Goal: Task Accomplishment & Management: Use online tool/utility

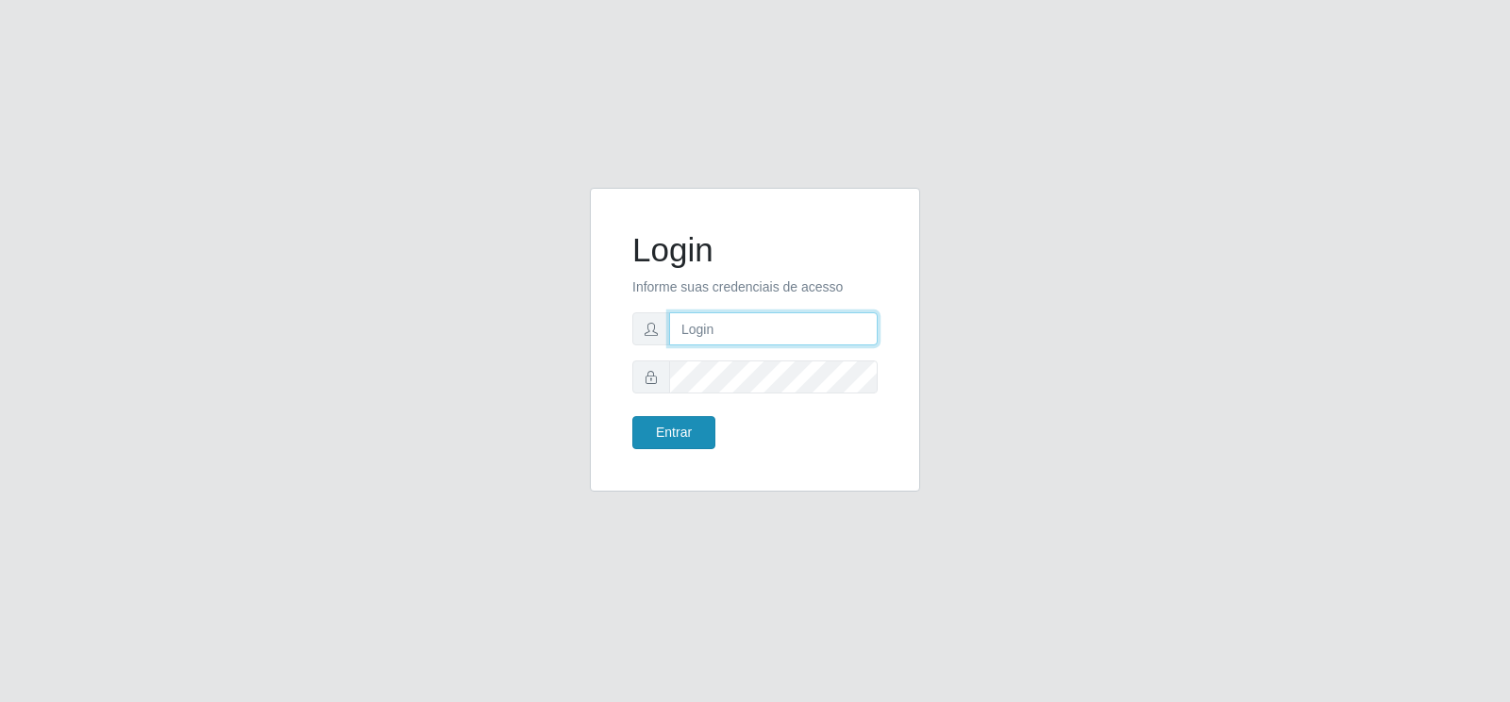
type input "[EMAIL_ADDRESS][DOMAIN_NAME]"
click at [663, 436] on button "Entrar" at bounding box center [673, 432] width 83 height 33
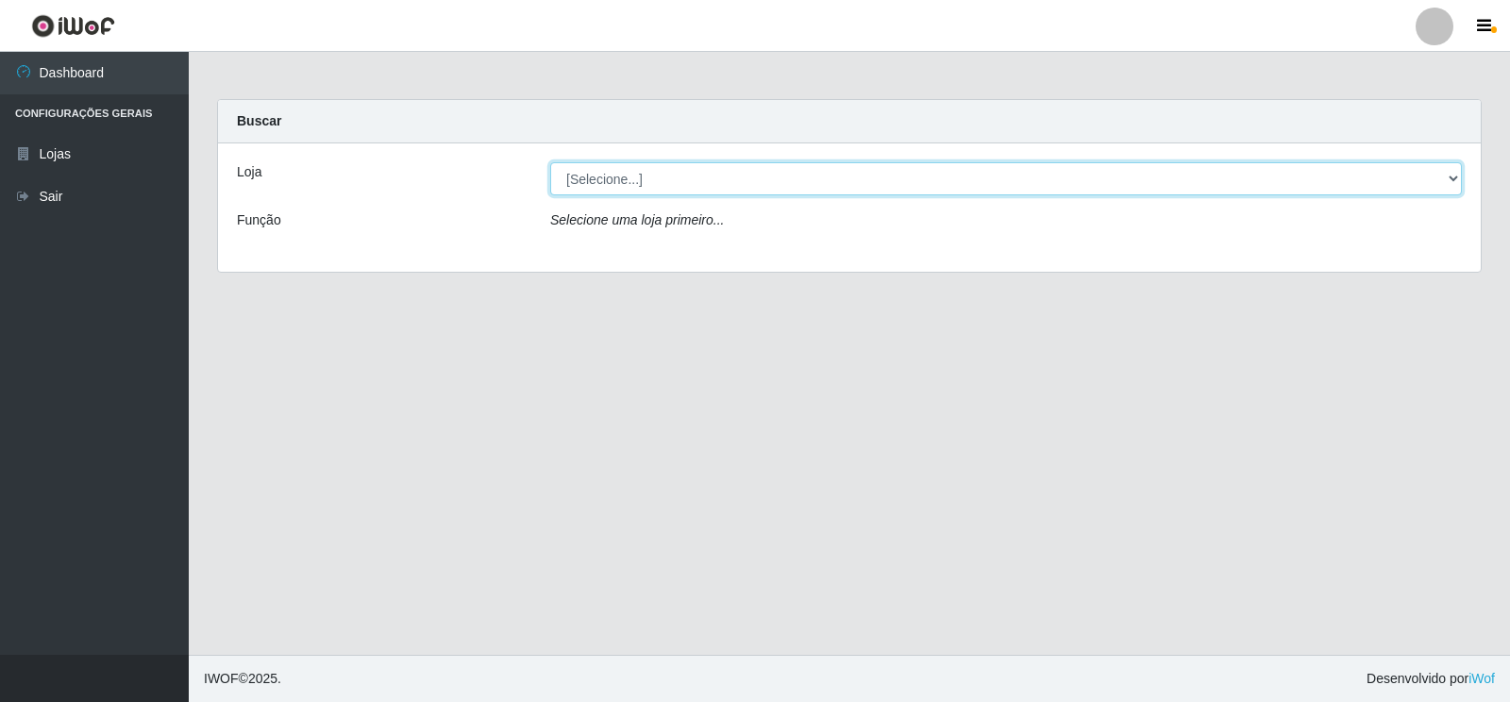
click at [1452, 173] on select "[Selecione...] Atacado Vem - Loja 30 Laranjeiras Velha" at bounding box center [1006, 178] width 912 height 33
select select "495"
click at [550, 162] on select "[Selecione...] Atacado Vem - Loja 30 Laranjeiras Velha" at bounding box center [1006, 178] width 912 height 33
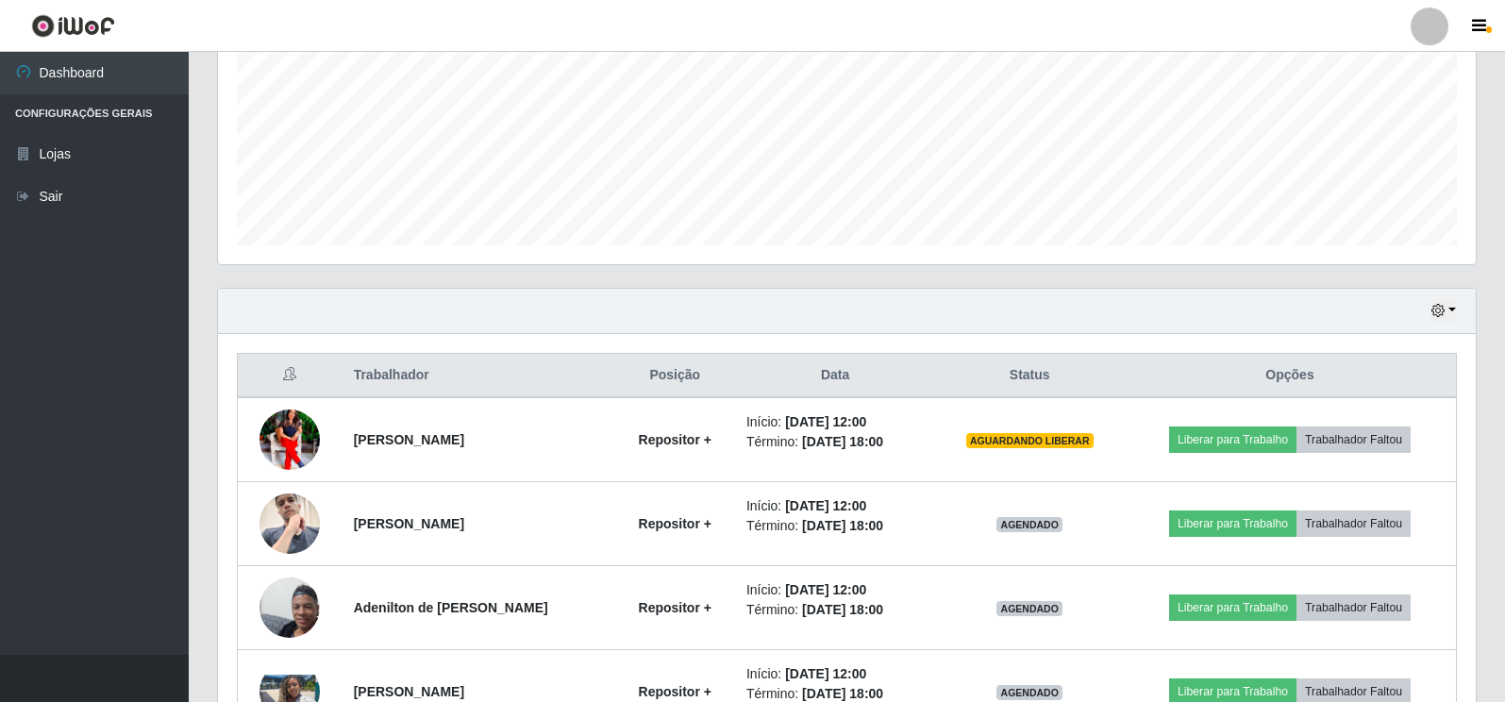
scroll to position [472, 0]
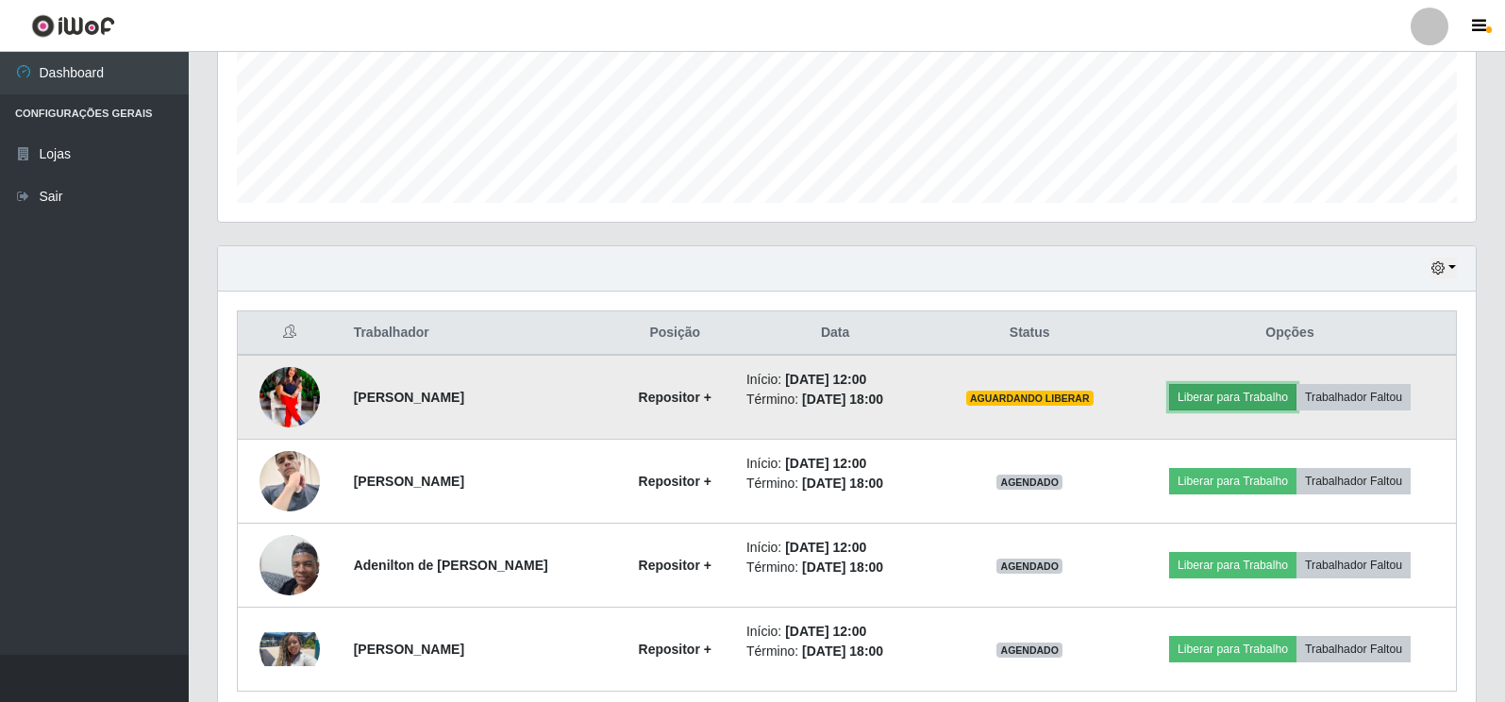
click at [1198, 394] on button "Liberar para Trabalho" at bounding box center [1232, 397] width 127 height 26
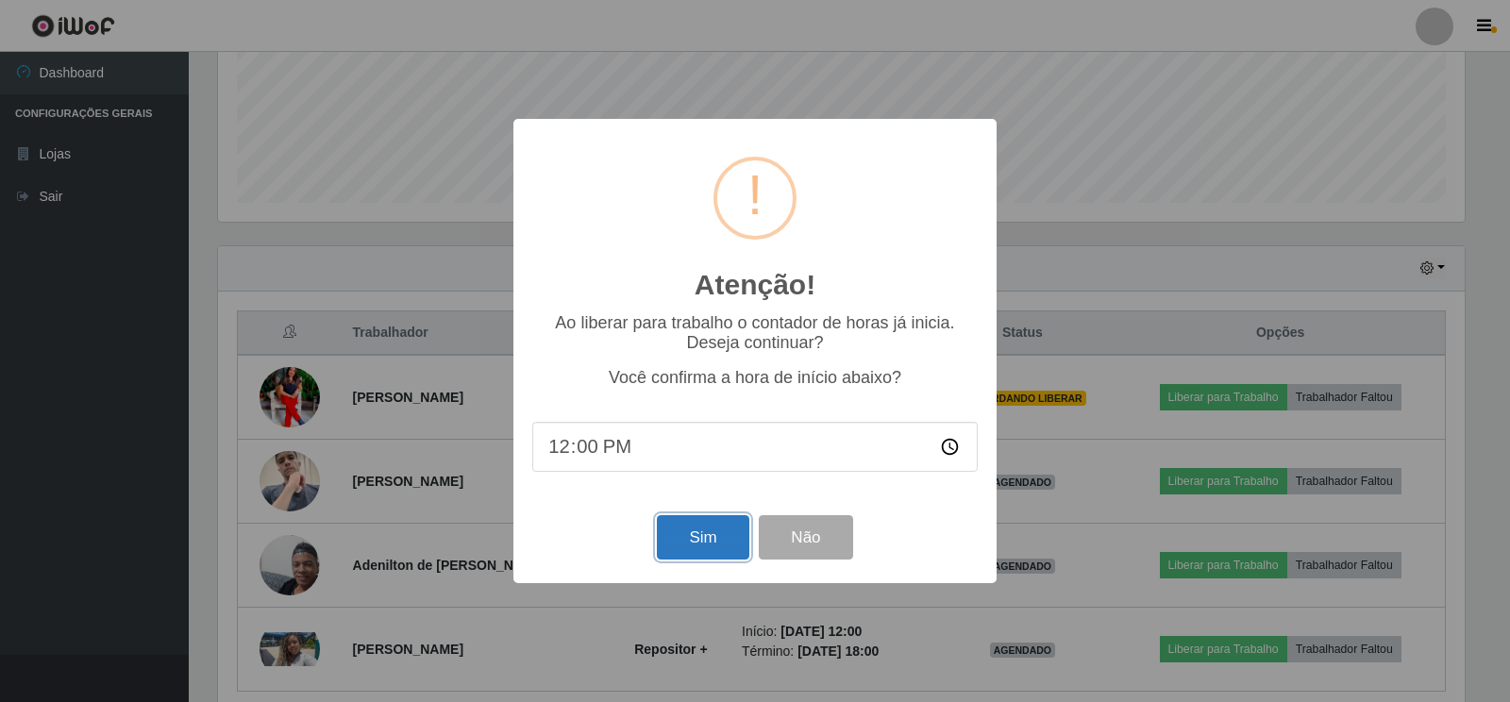
click at [690, 545] on button "Sim" at bounding box center [703, 537] width 92 height 44
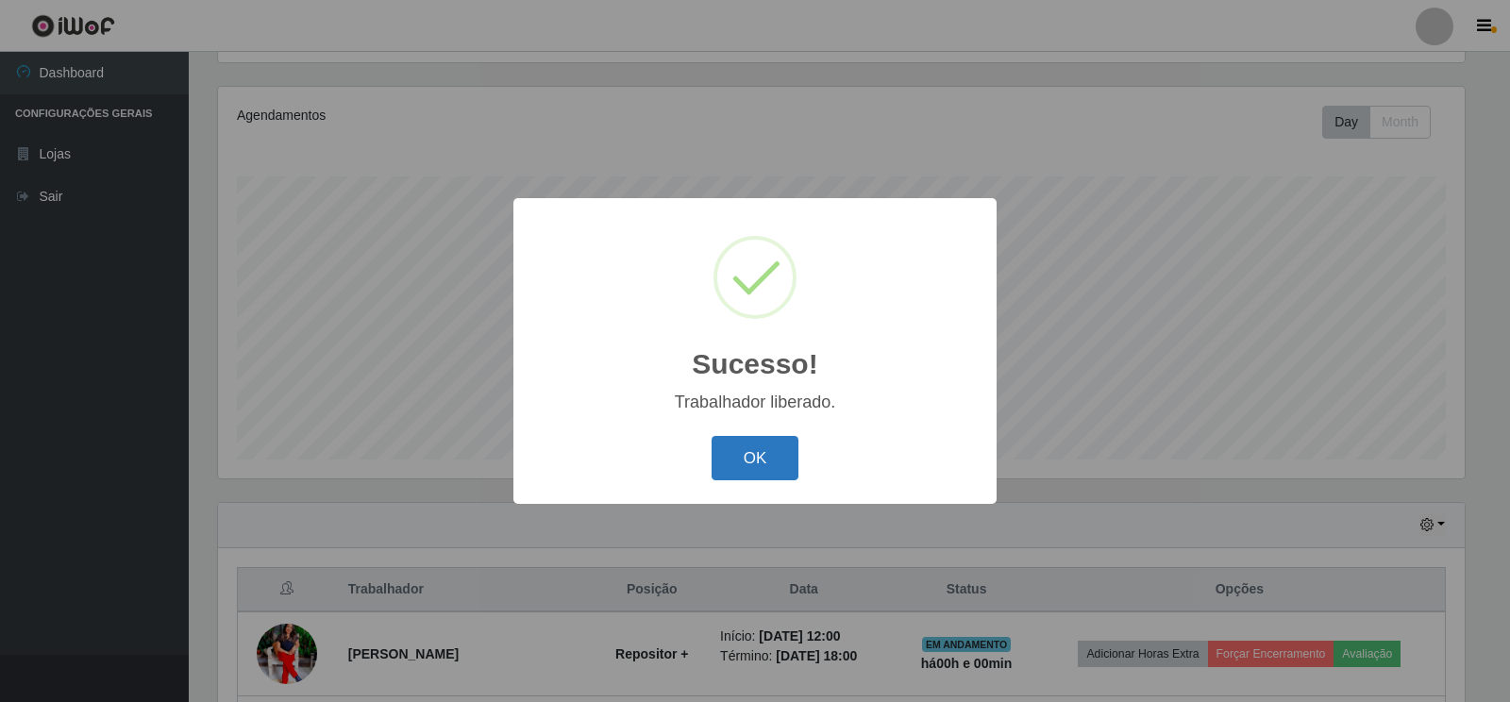
click at [746, 469] on button "OK" at bounding box center [756, 458] width 88 height 44
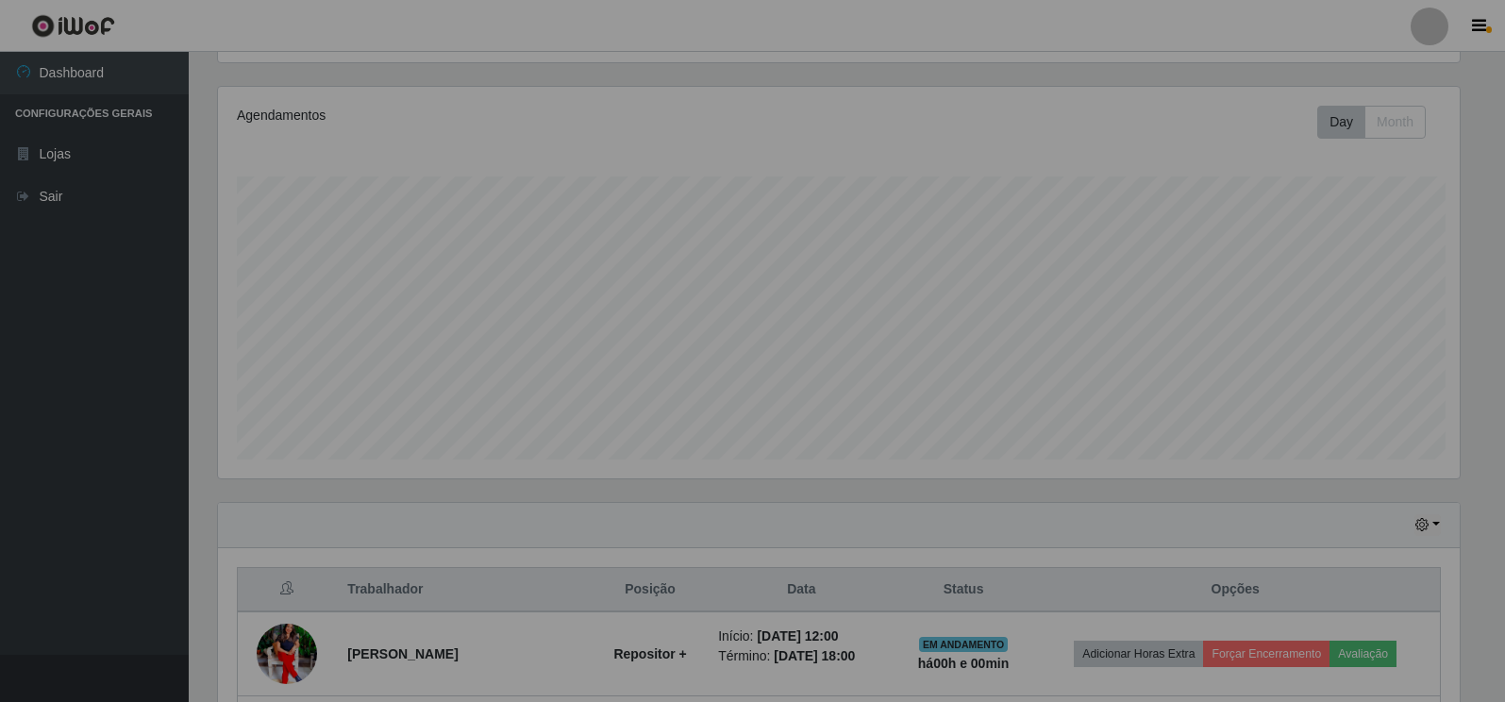
scroll to position [392, 1258]
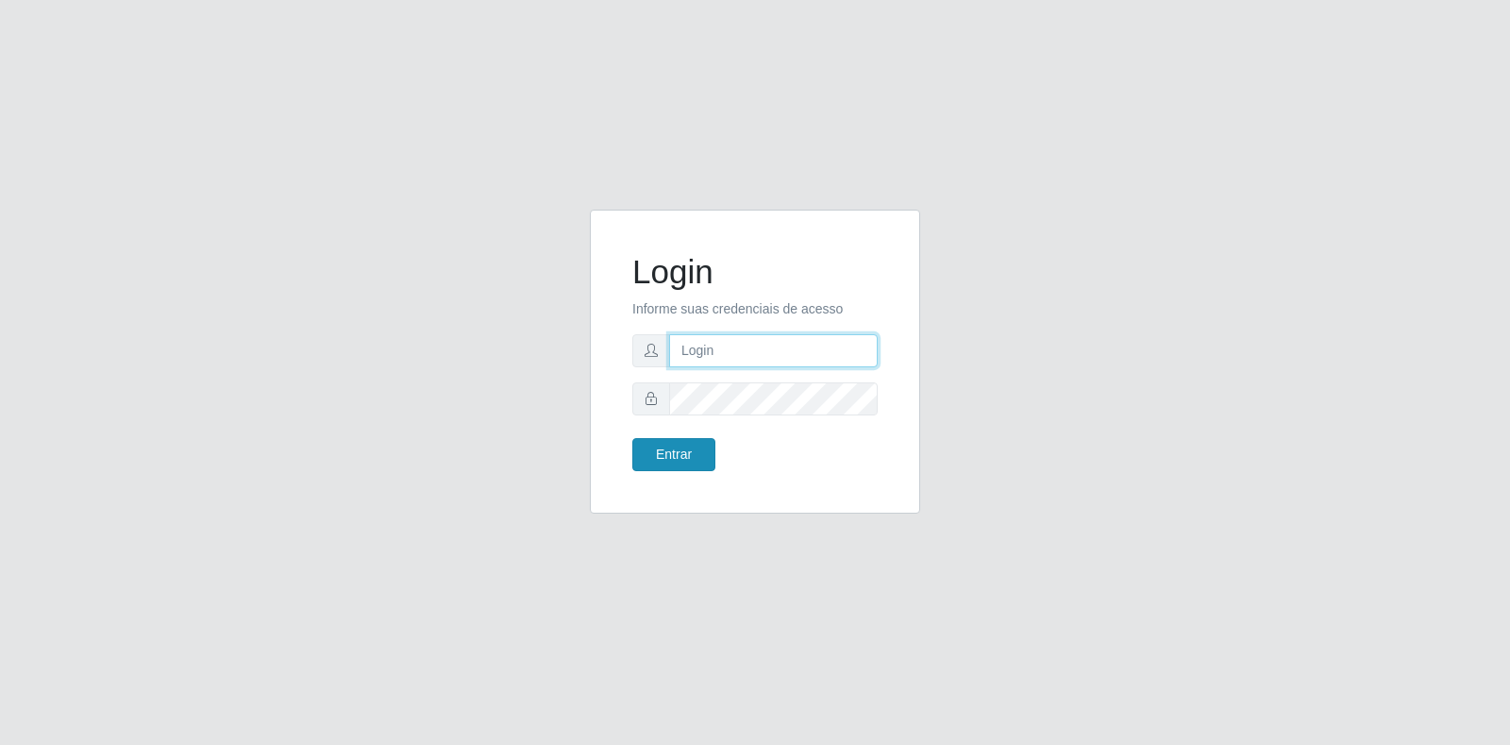
type input "[EMAIL_ADDRESS][DOMAIN_NAME]"
click at [670, 458] on button "Entrar" at bounding box center [673, 454] width 83 height 33
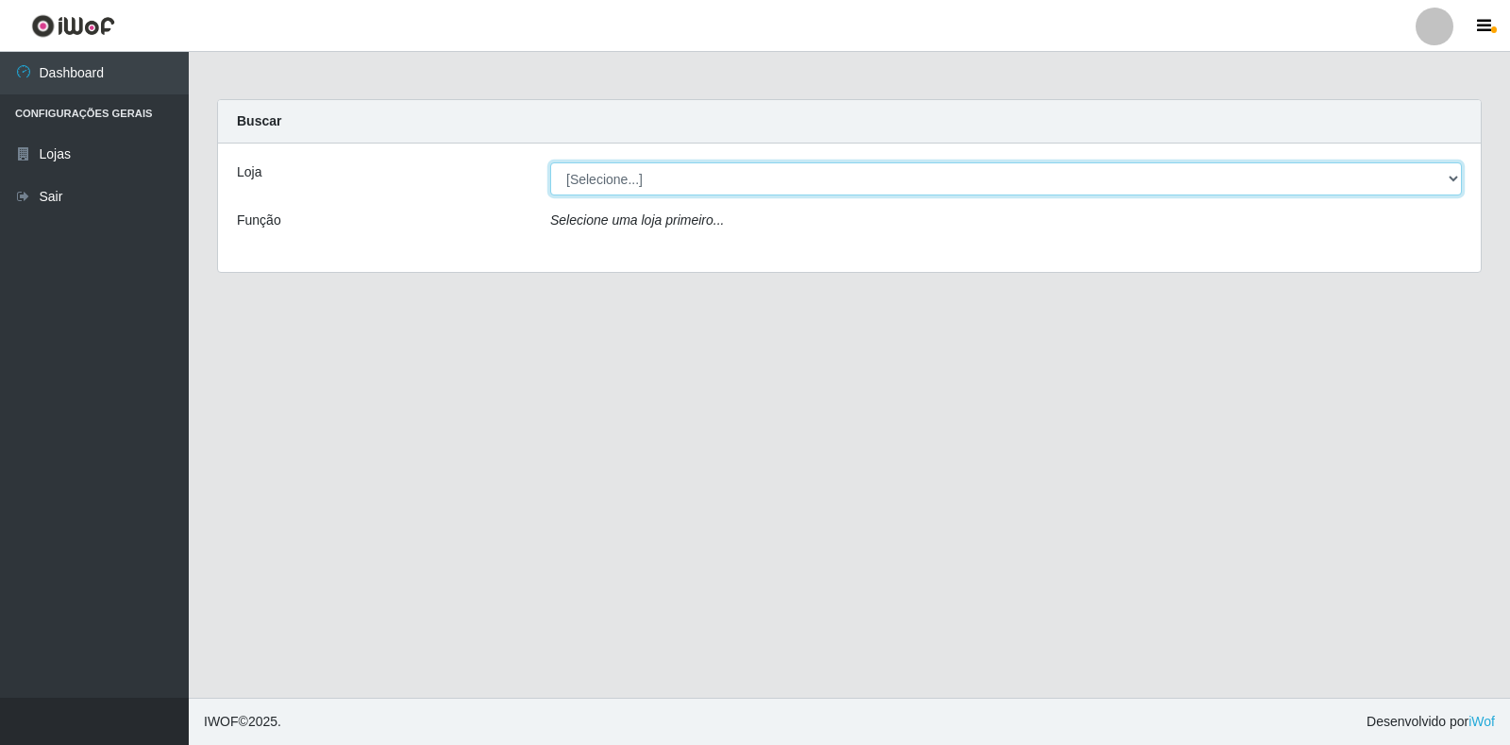
click at [1450, 173] on select "[Selecione...] Atacado Vem - Loja 30 Laranjeiras Velha" at bounding box center [1006, 178] width 912 height 33
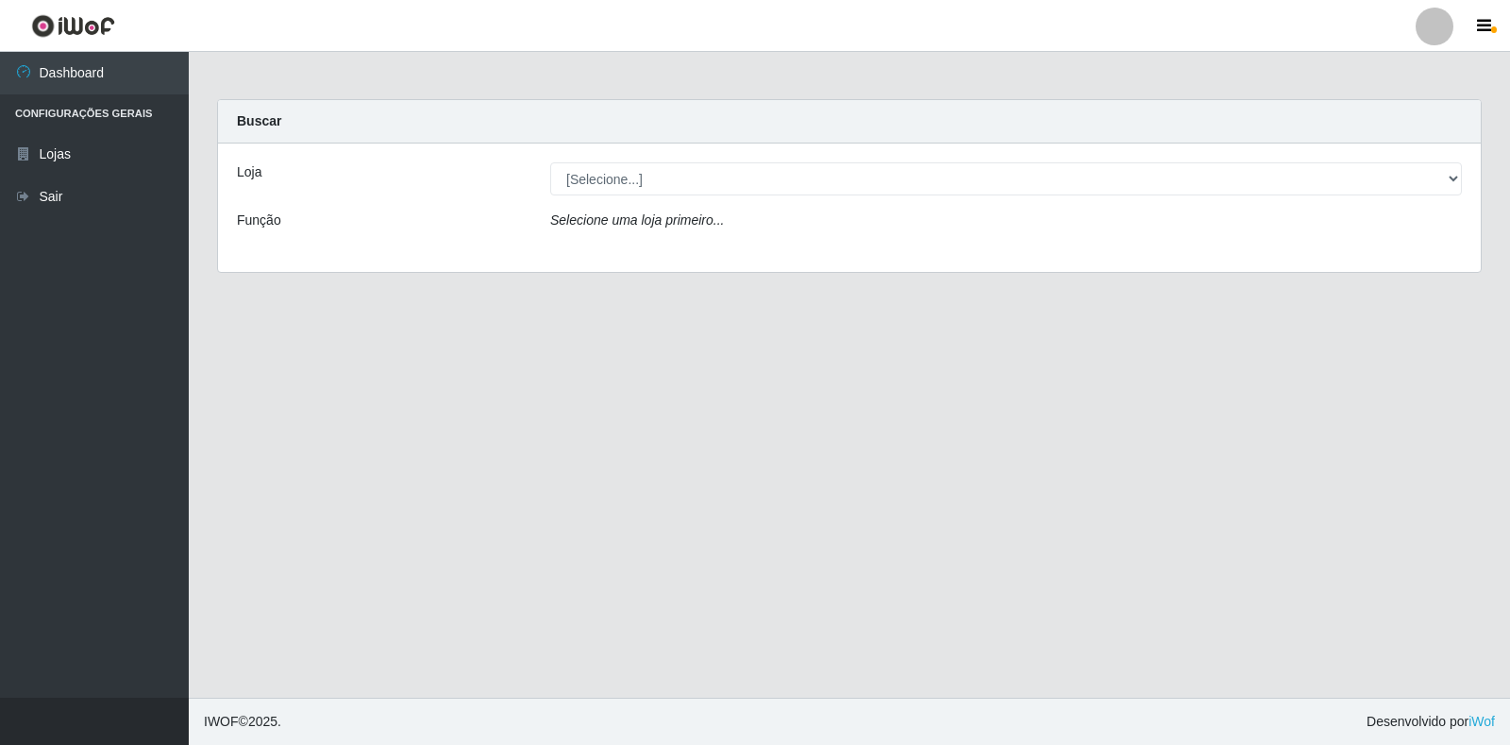
click at [971, 242] on div "Loja [Selecione...] Atacado Vem - Loja 30 Laranjeiras Velha Função Selecione um…" at bounding box center [849, 207] width 1263 height 128
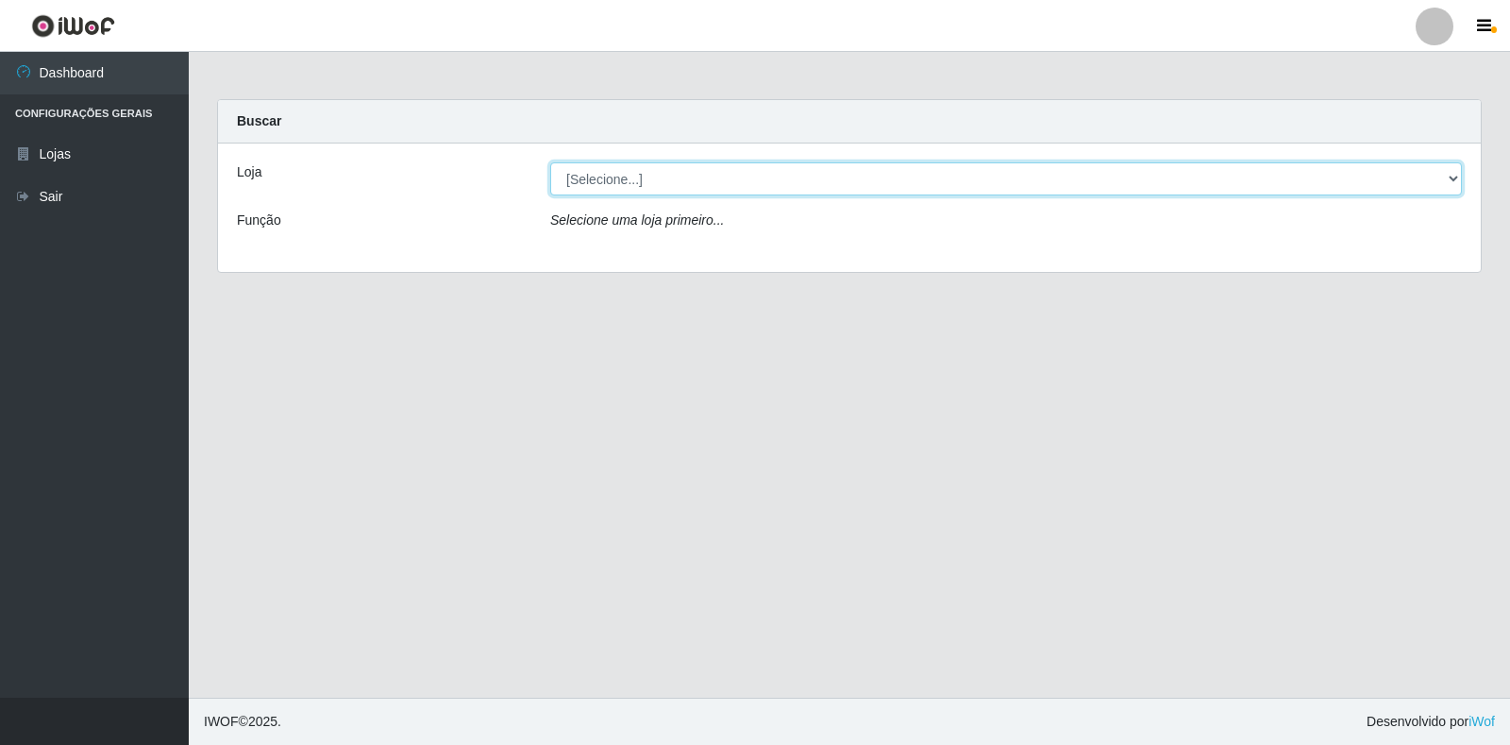
click at [1442, 175] on select "[Selecione...] Atacado Vem - Loja 30 Laranjeiras Velha" at bounding box center [1006, 178] width 912 height 33
select select "495"
click at [550, 162] on select "[Selecione...] Atacado Vem - Loja 30 Laranjeiras Velha" at bounding box center [1006, 178] width 912 height 33
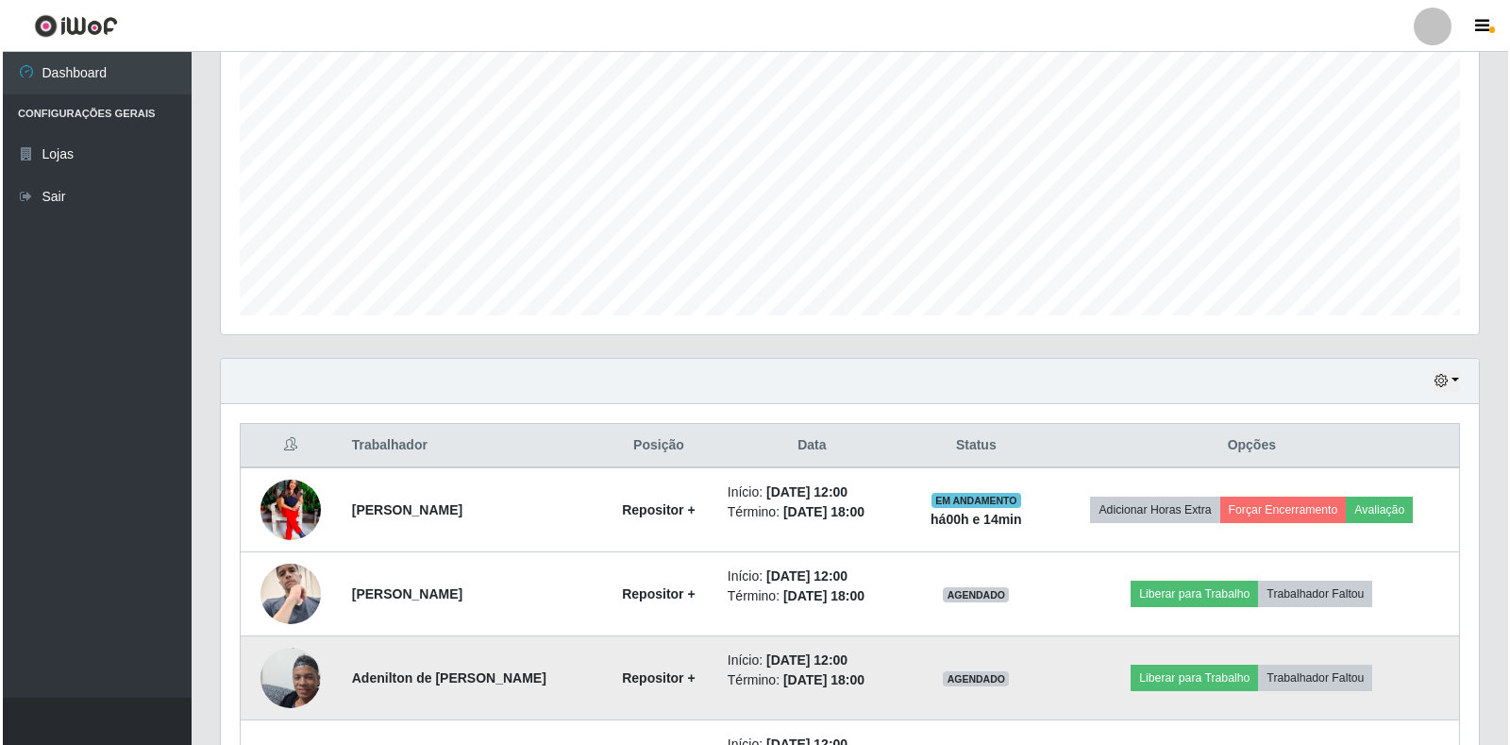
scroll to position [472, 0]
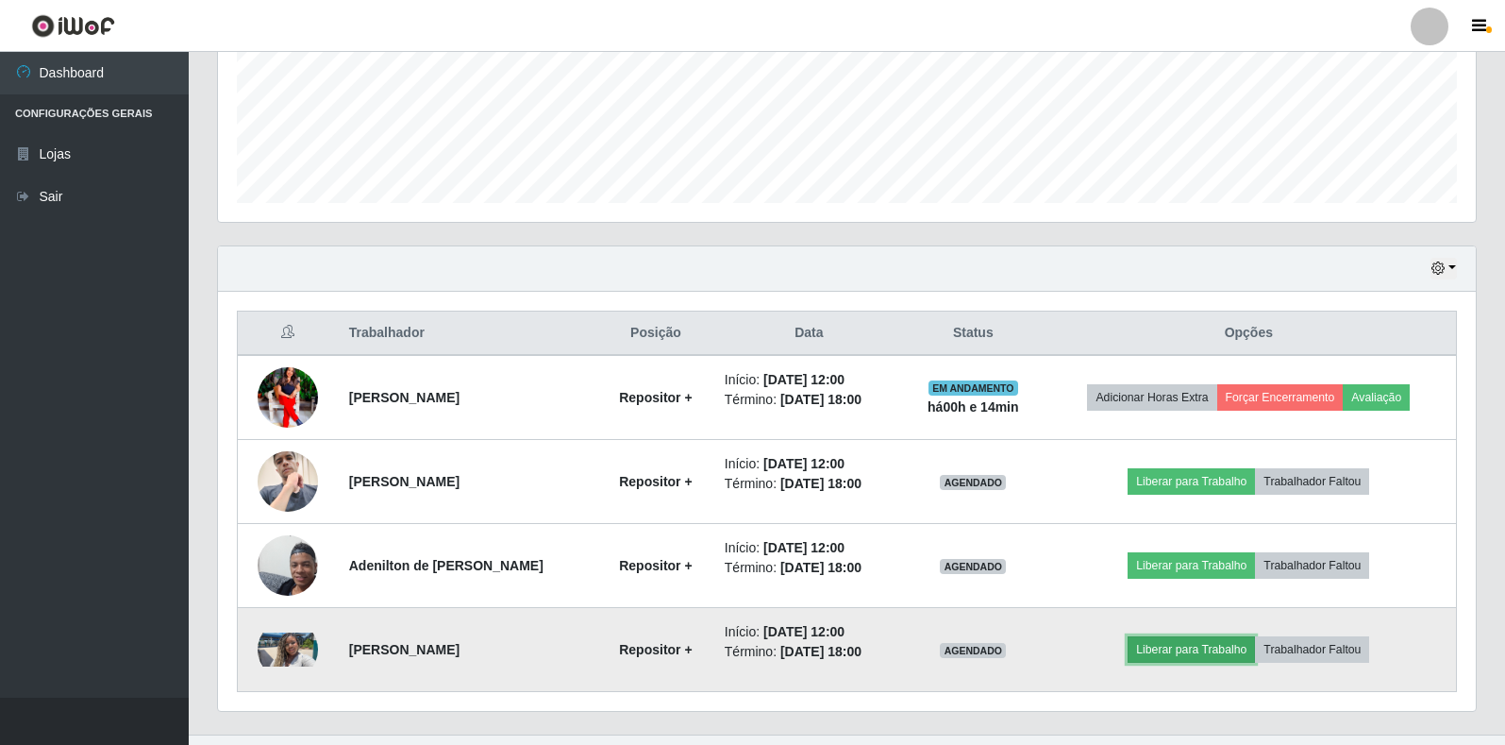
click at [1190, 654] on button "Liberar para Trabalho" at bounding box center [1191, 649] width 127 height 26
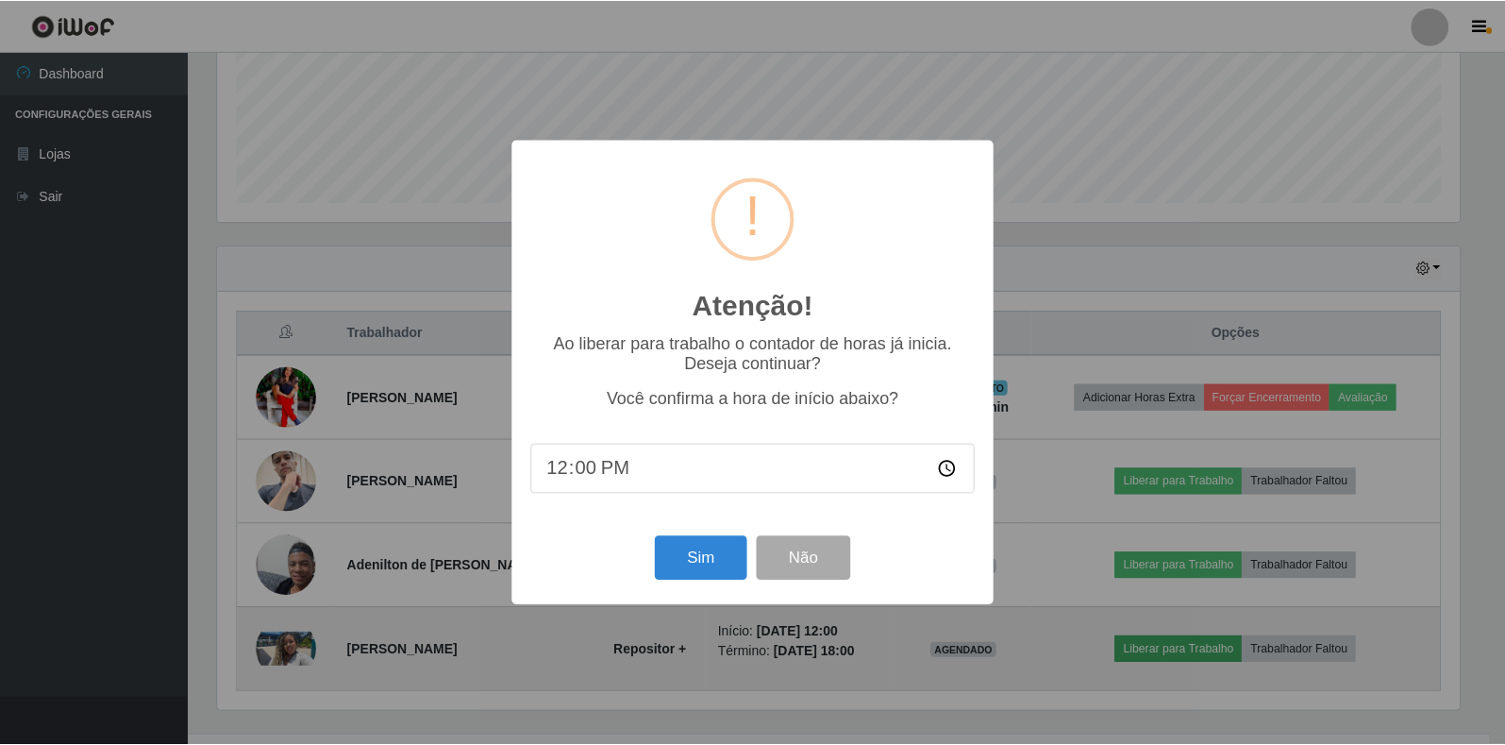
scroll to position [392, 1247]
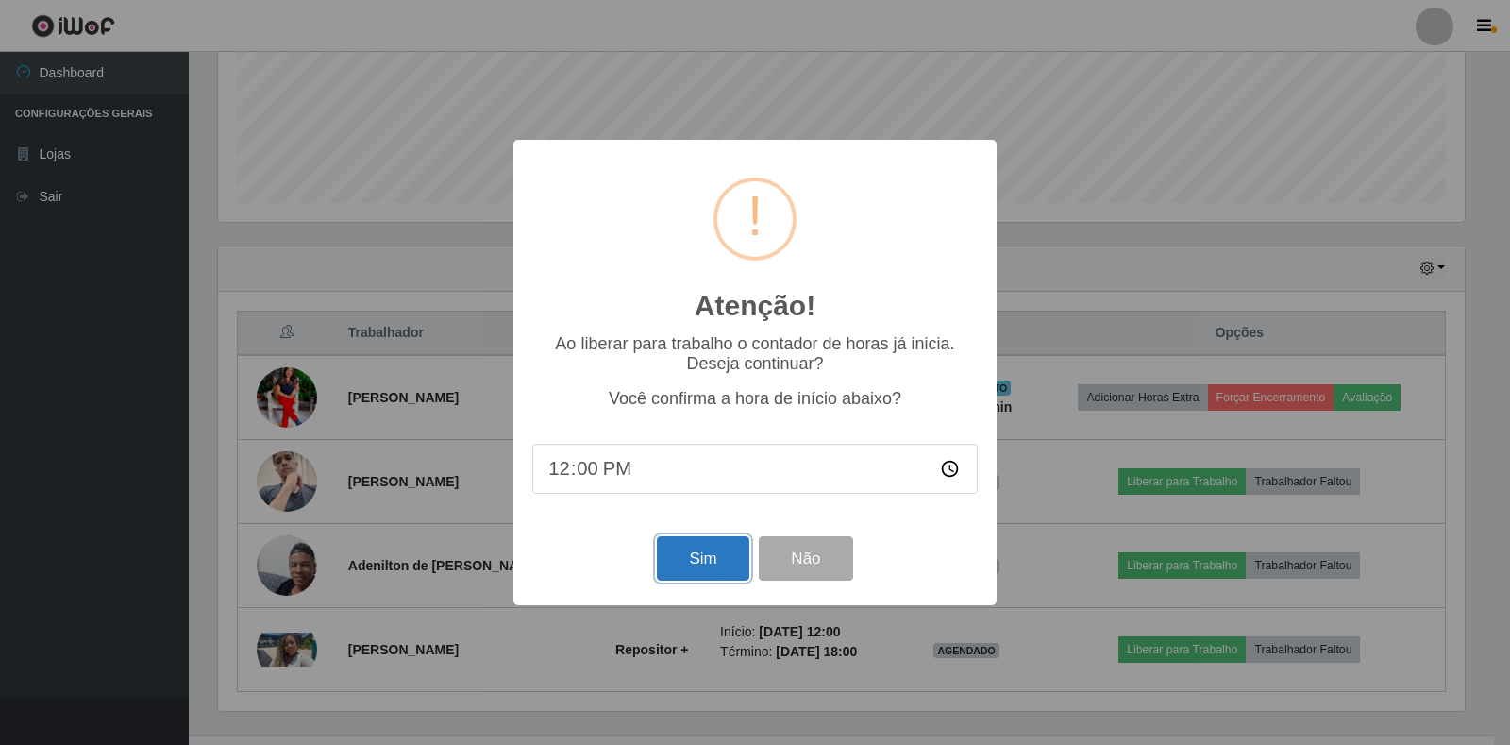
click at [720, 556] on button "Sim" at bounding box center [703, 558] width 92 height 44
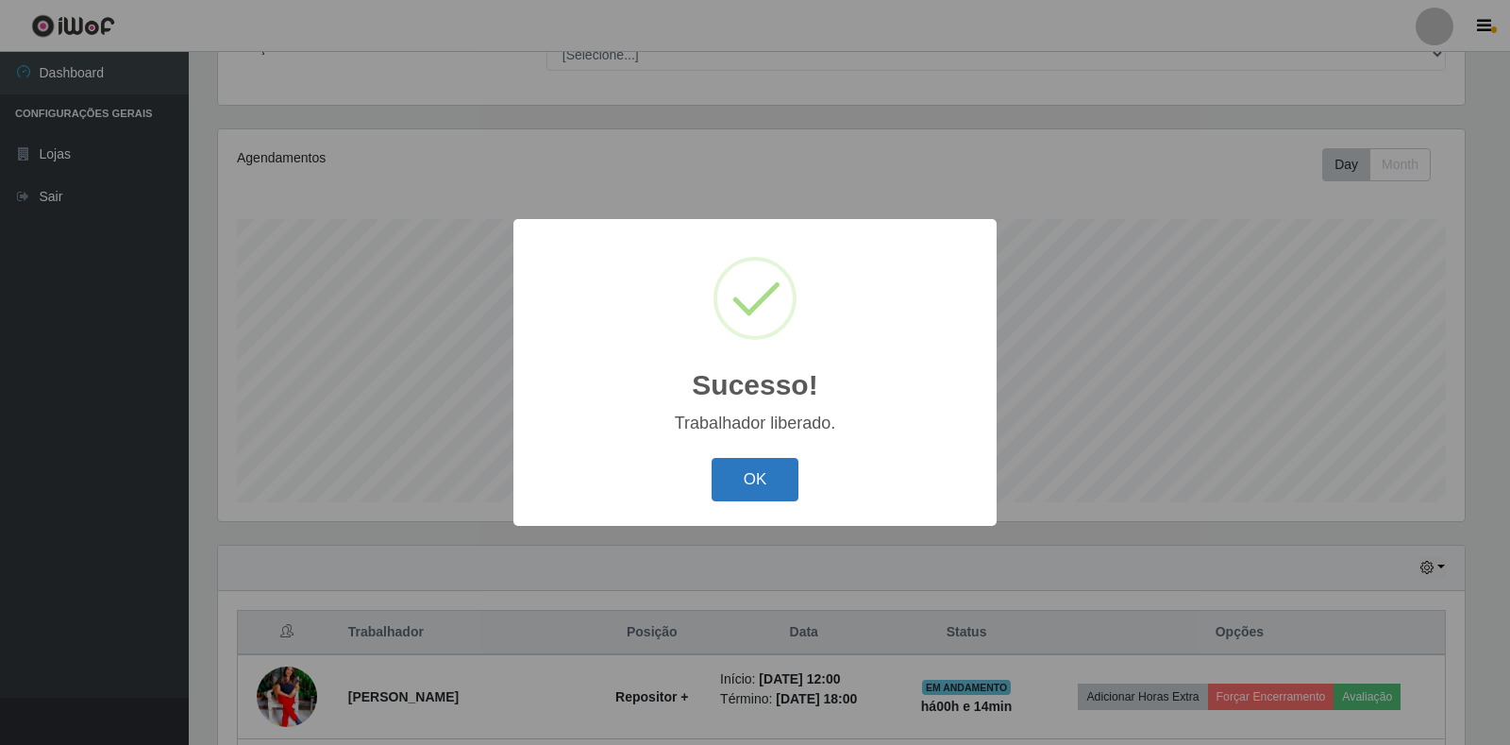
click at [745, 493] on button "OK" at bounding box center [756, 480] width 88 height 44
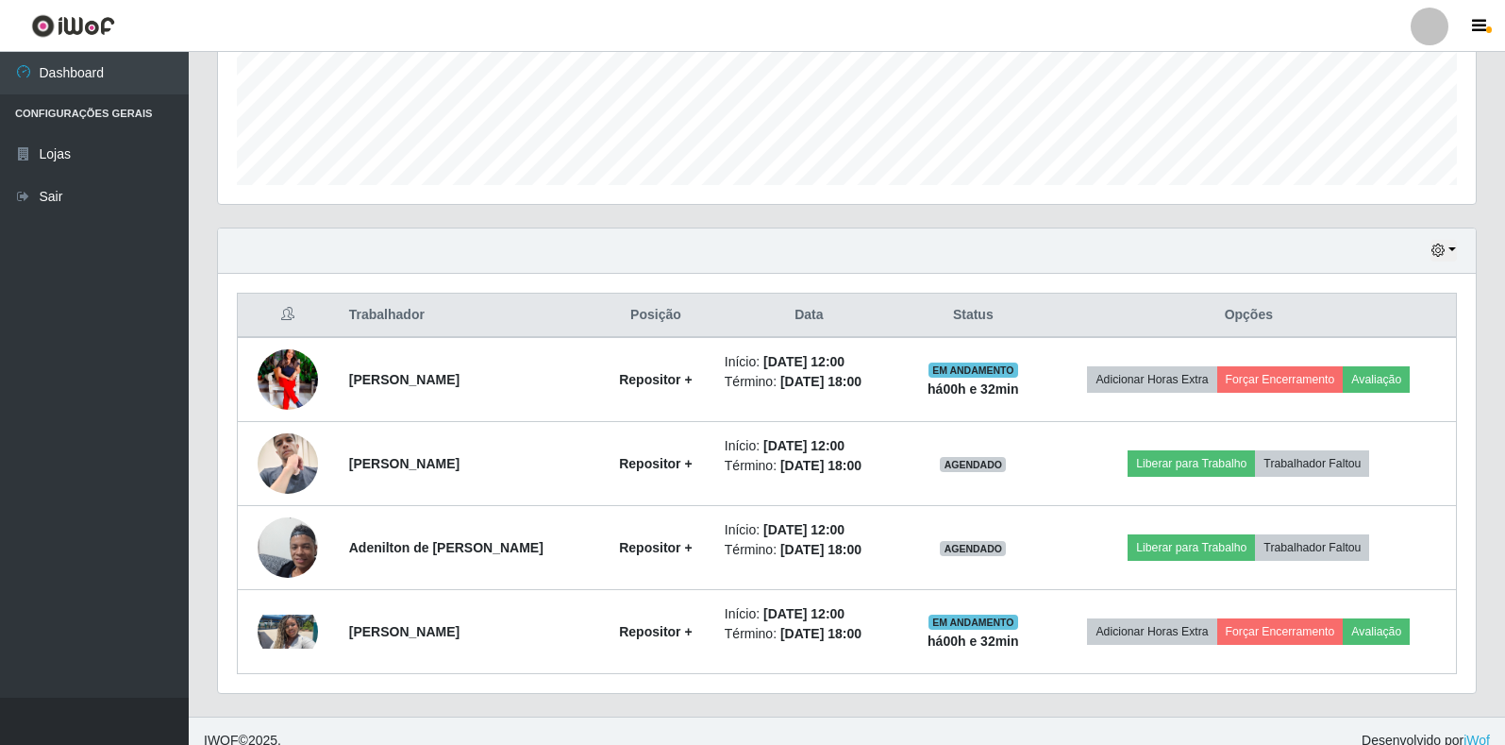
scroll to position [509, 0]
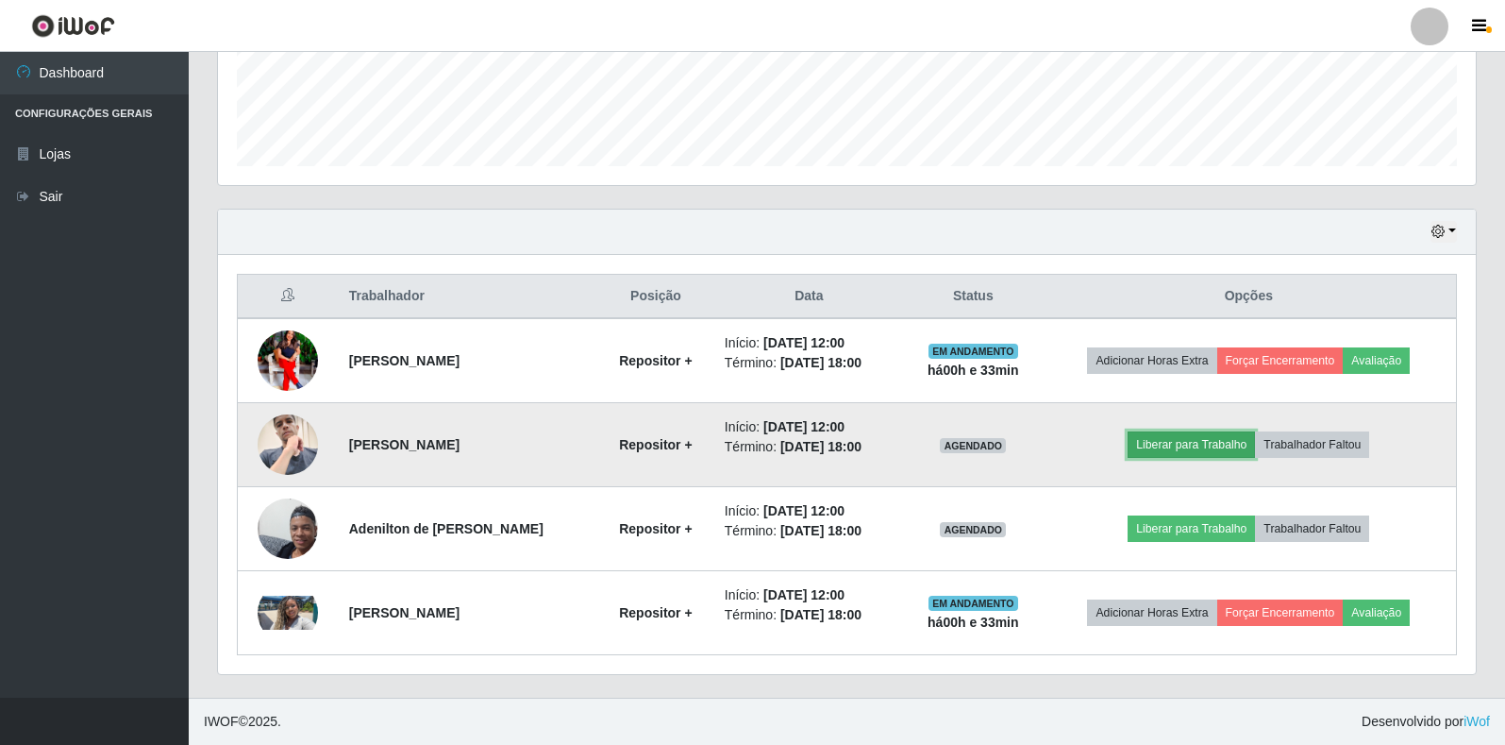
click at [1198, 447] on button "Liberar para Trabalho" at bounding box center [1191, 444] width 127 height 26
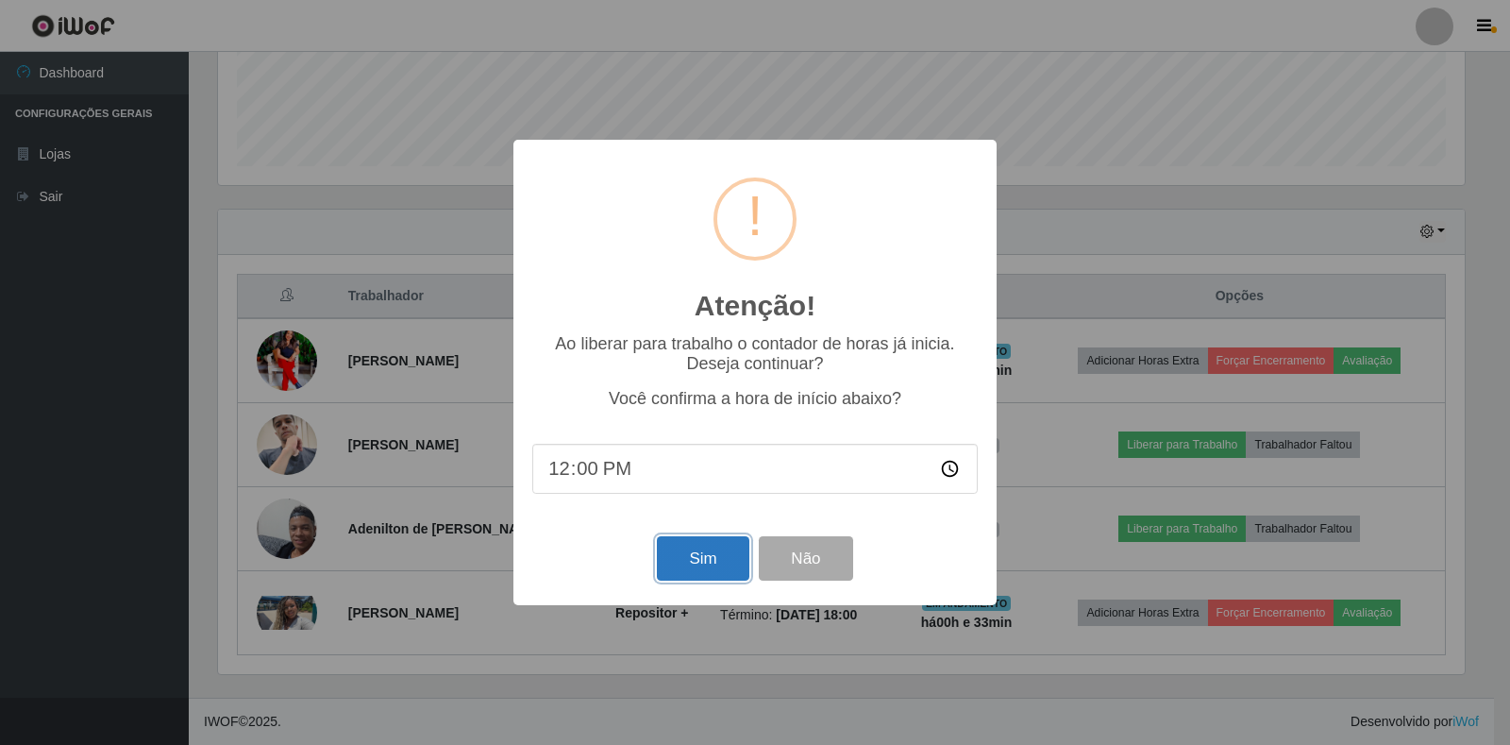
click at [700, 569] on button "Sim" at bounding box center [703, 558] width 92 height 44
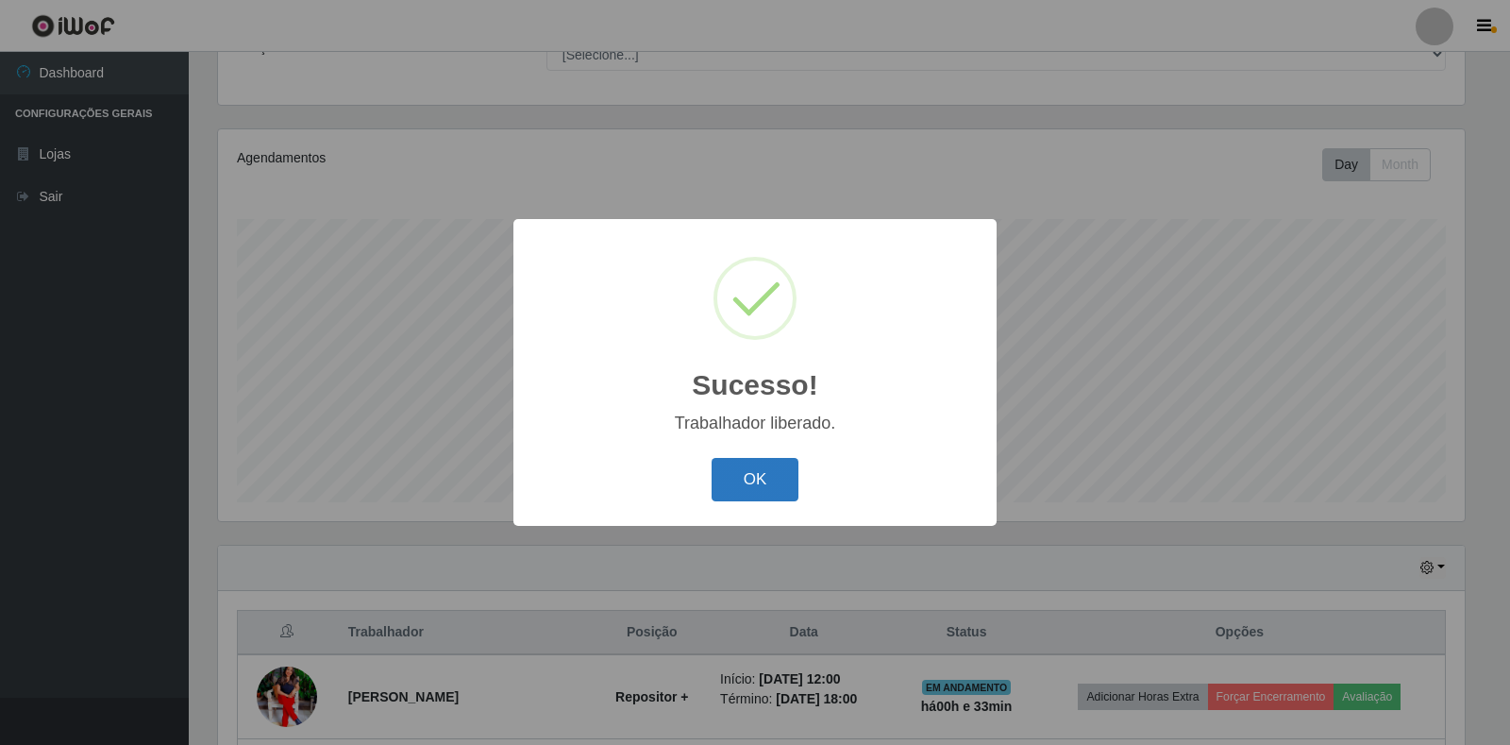
click at [772, 478] on button "OK" at bounding box center [756, 480] width 88 height 44
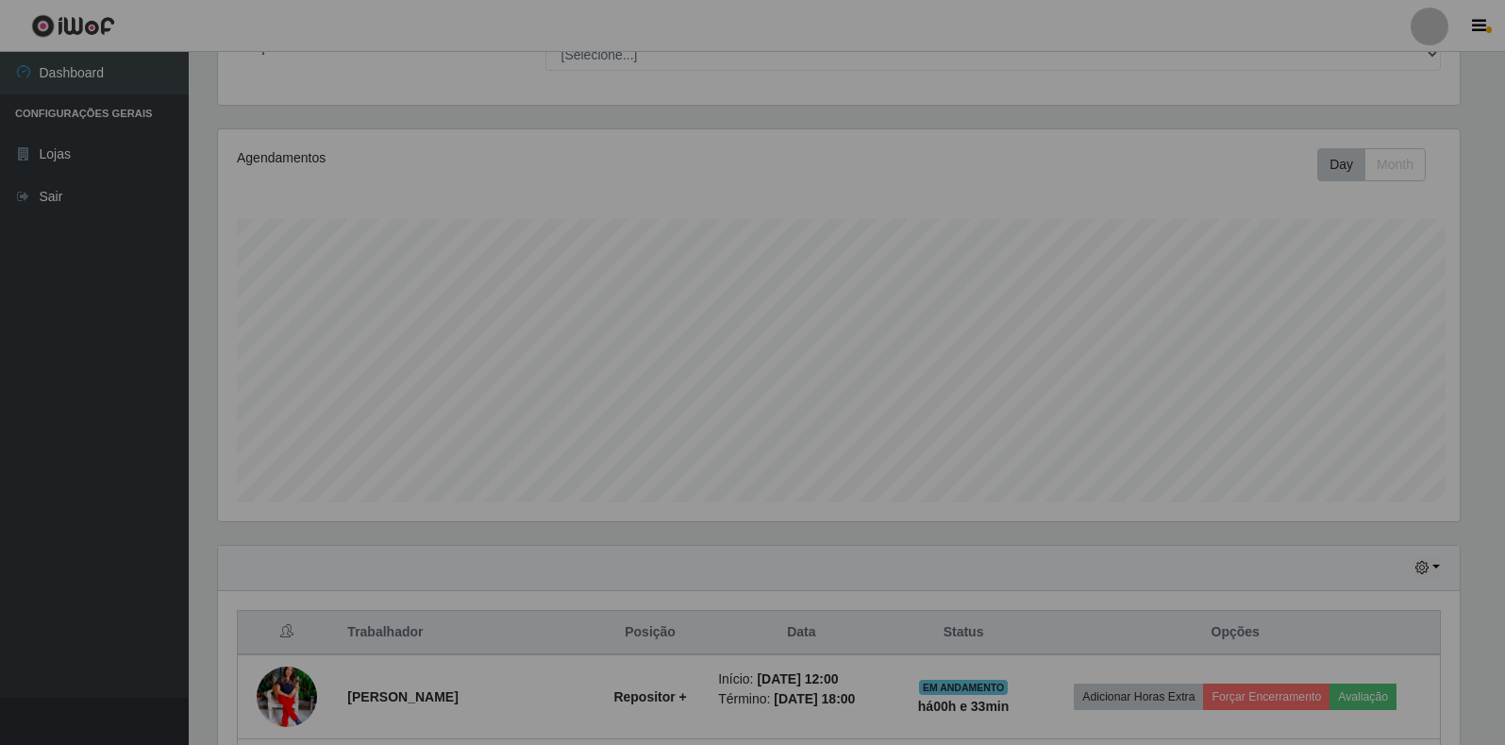
scroll to position [392, 1258]
